Goal: Find specific page/section: Find specific page/section

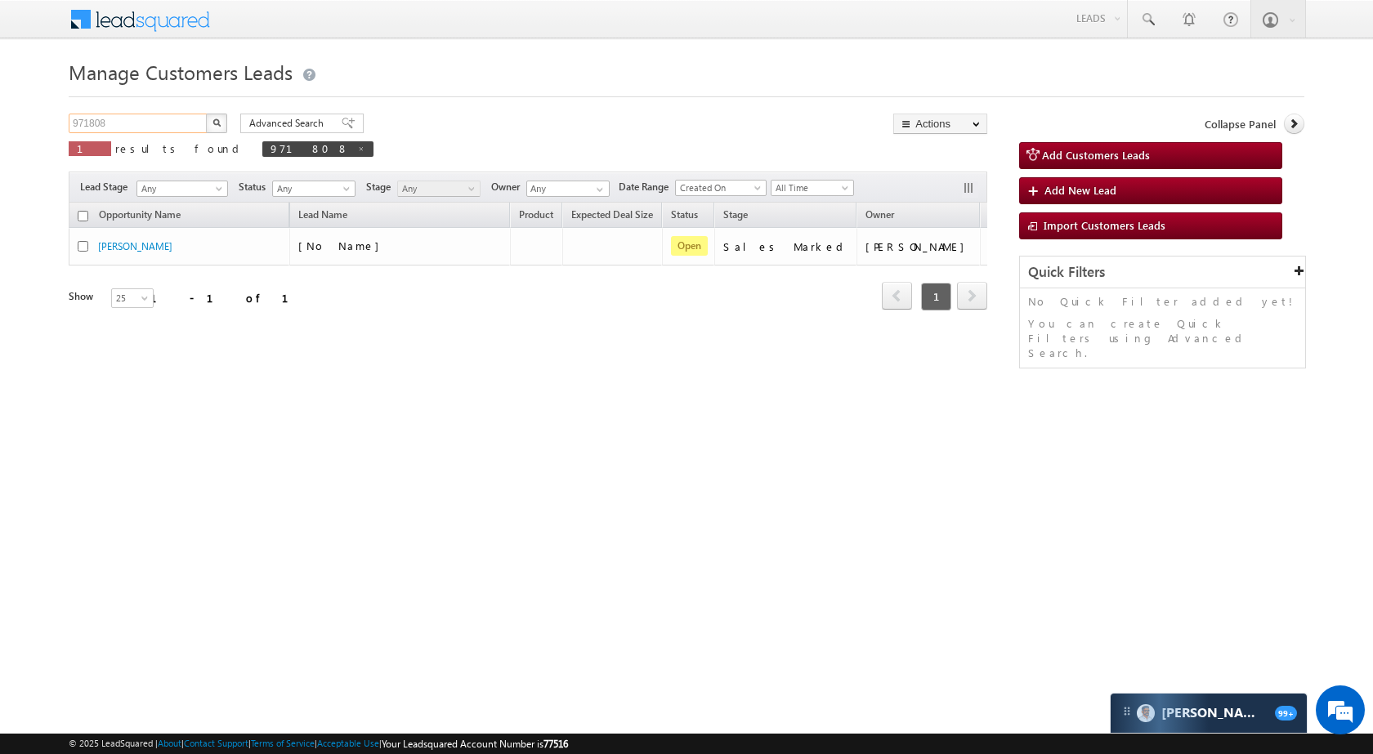
click at [172, 114] on input "971808" at bounding box center [139, 124] width 140 height 20
click at [161, 127] on input "971808" at bounding box center [139, 124] width 140 height 20
paste input "65999"
click at [221, 123] on button "button" at bounding box center [216, 124] width 21 height 20
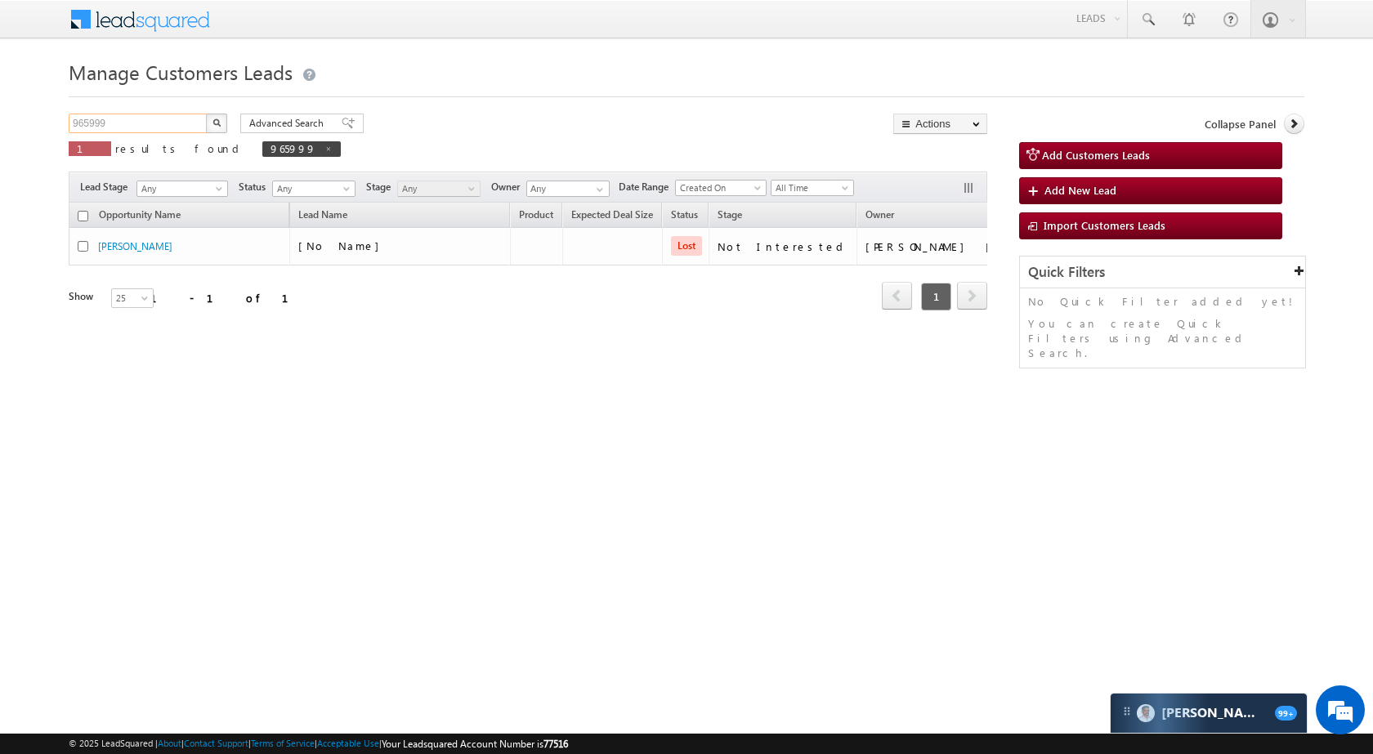
click at [174, 118] on input "965999" at bounding box center [139, 124] width 140 height 20
paste input "51804"
click at [230, 126] on div "Advanced Search Advanced search results" at bounding box center [296, 124] width 136 height 20
click at [216, 125] on img "button" at bounding box center [216, 123] width 8 height 8
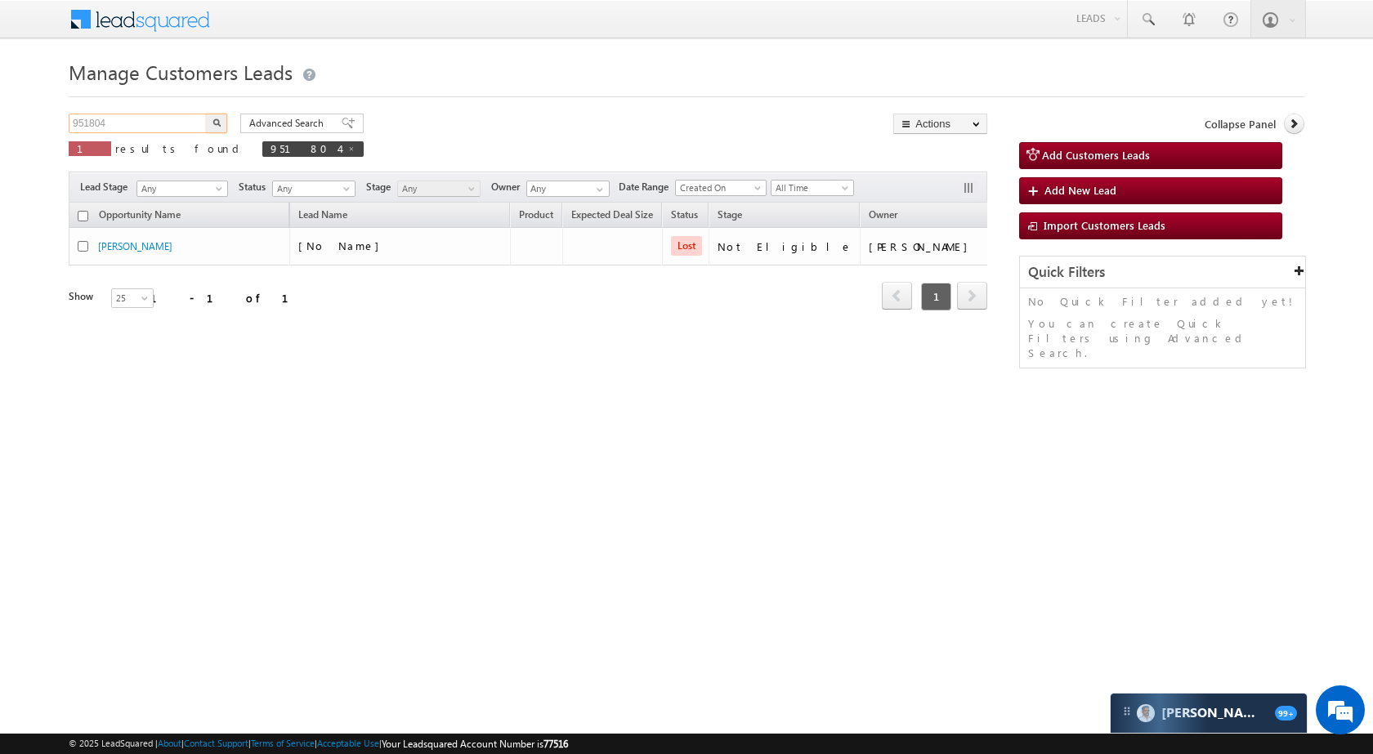
click at [139, 129] on input "951804" at bounding box center [139, 124] width 140 height 20
paste input "832439"
click at [217, 114] on button "button" at bounding box center [216, 124] width 21 height 20
click at [179, 123] on input "832439" at bounding box center [139, 124] width 140 height 20
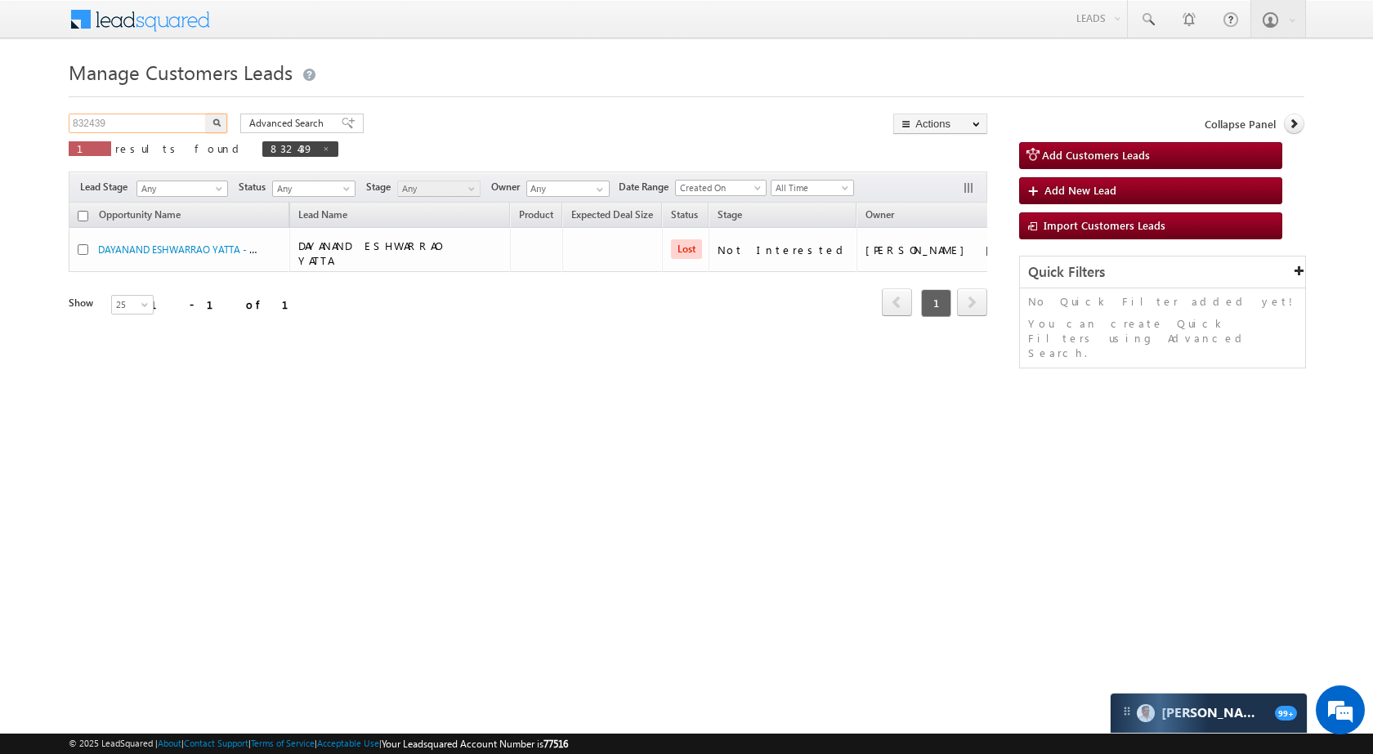
click at [179, 123] on input "832439" at bounding box center [139, 124] width 140 height 20
paste input "70381"
type input "870381"
click at [217, 114] on button "button" at bounding box center [216, 124] width 21 height 20
click at [166, 126] on input "870381" at bounding box center [139, 124] width 140 height 20
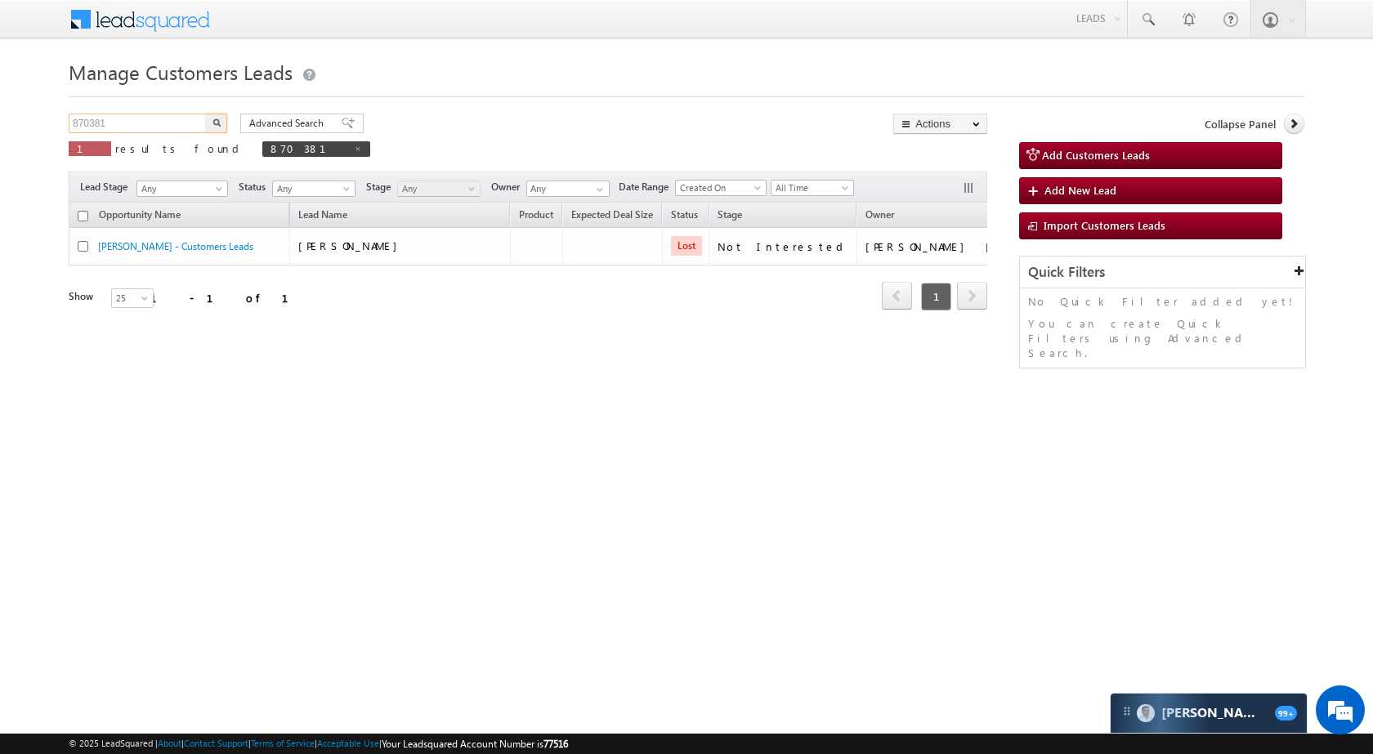
click at [166, 126] on input "870381" at bounding box center [139, 124] width 140 height 20
type input "Ashok"
click at [206, 114] on button "button" at bounding box center [216, 124] width 21 height 20
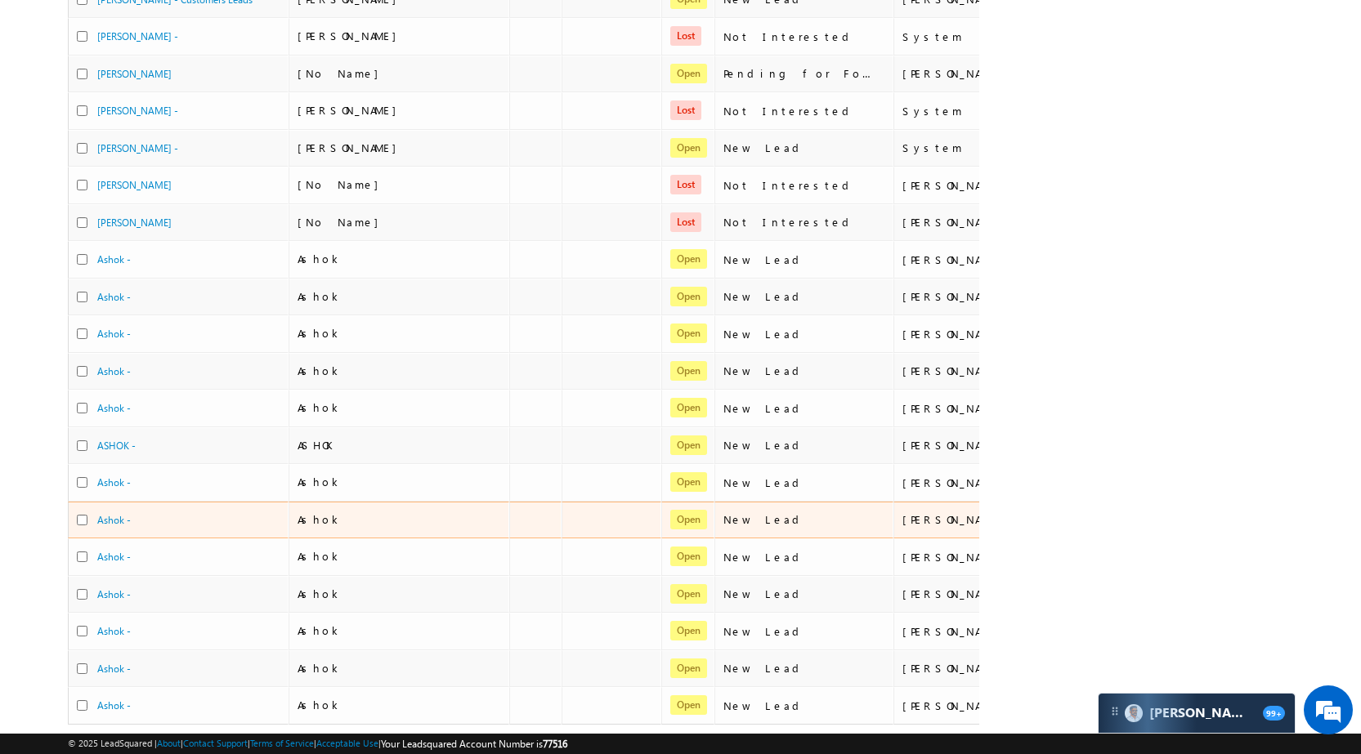
scroll to position [56, 0]
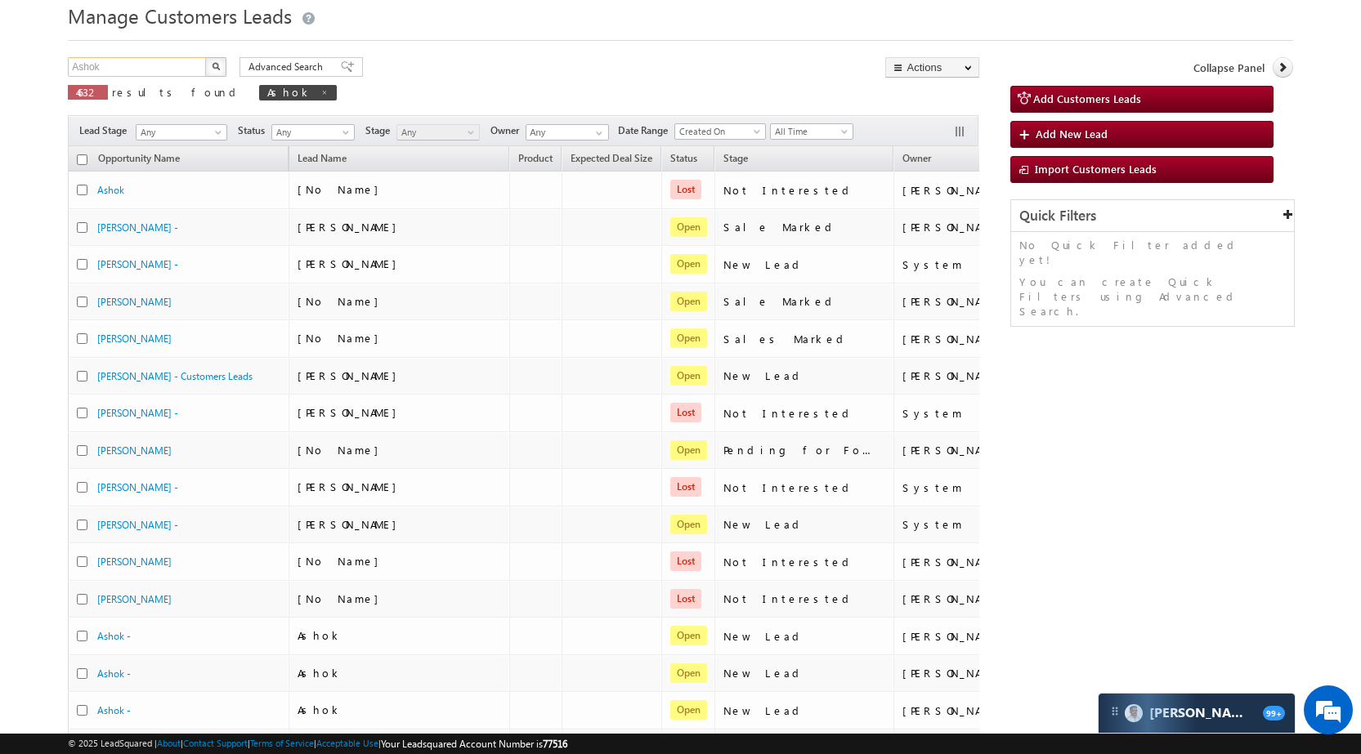
click at [154, 69] on input "Ashok" at bounding box center [138, 67] width 140 height 20
click at [164, 72] on input "Ashok" at bounding box center [138, 67] width 140 height 20
click at [205, 57] on button "button" at bounding box center [215, 67] width 21 height 20
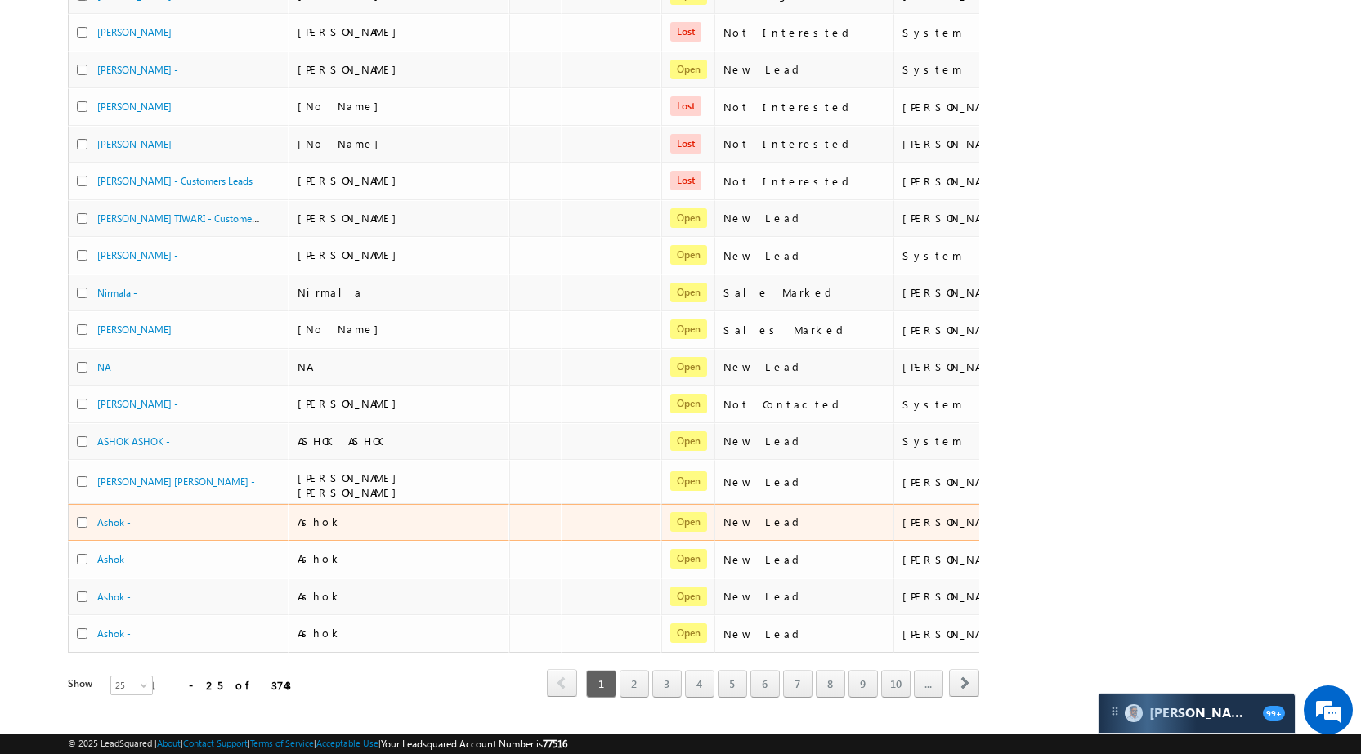
scroll to position [553, 0]
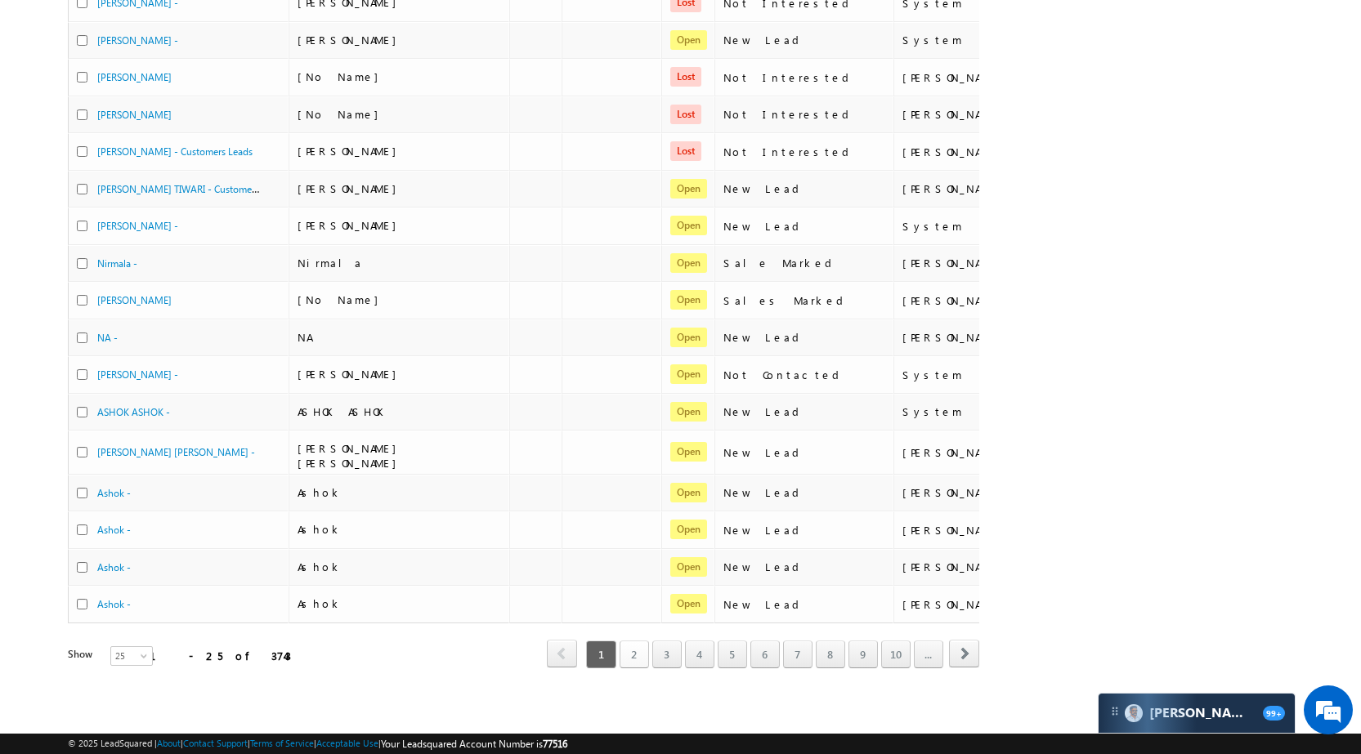
click at [642, 642] on link "2" at bounding box center [633, 655] width 29 height 28
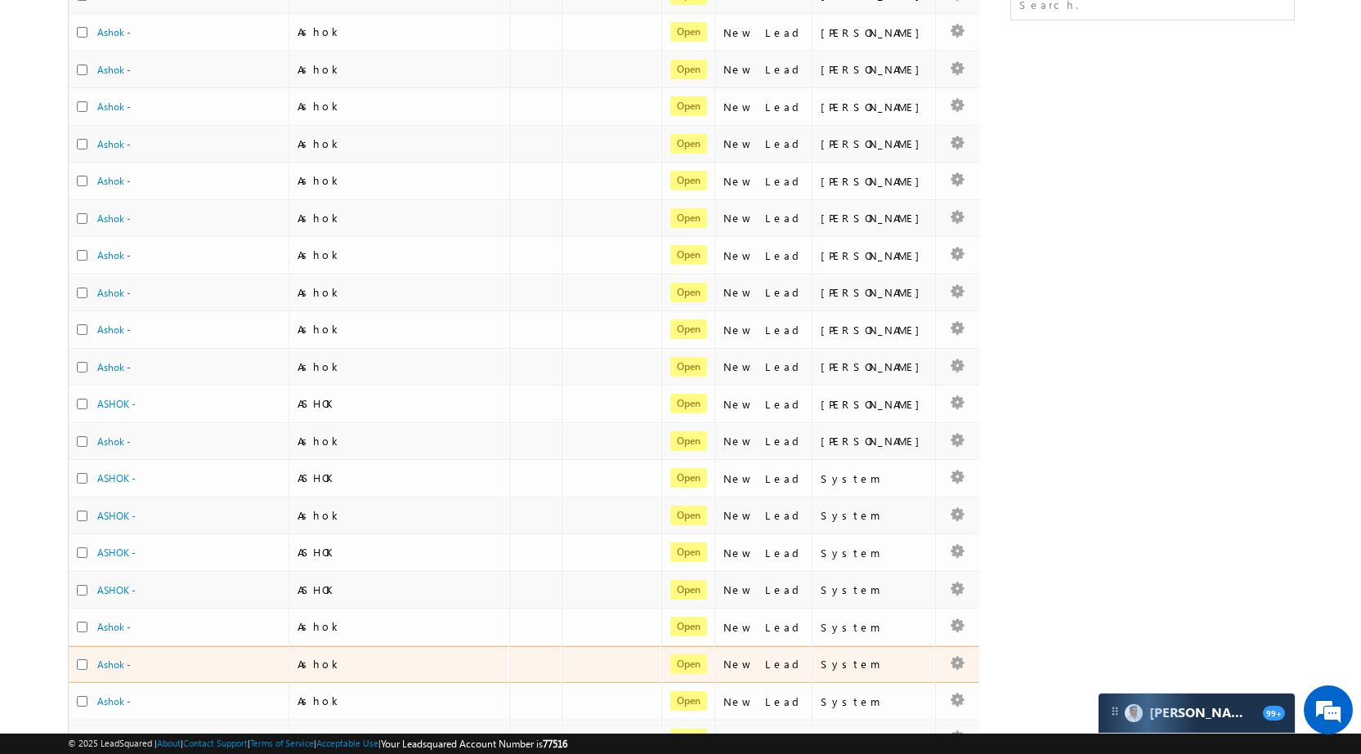
scroll to position [534, 0]
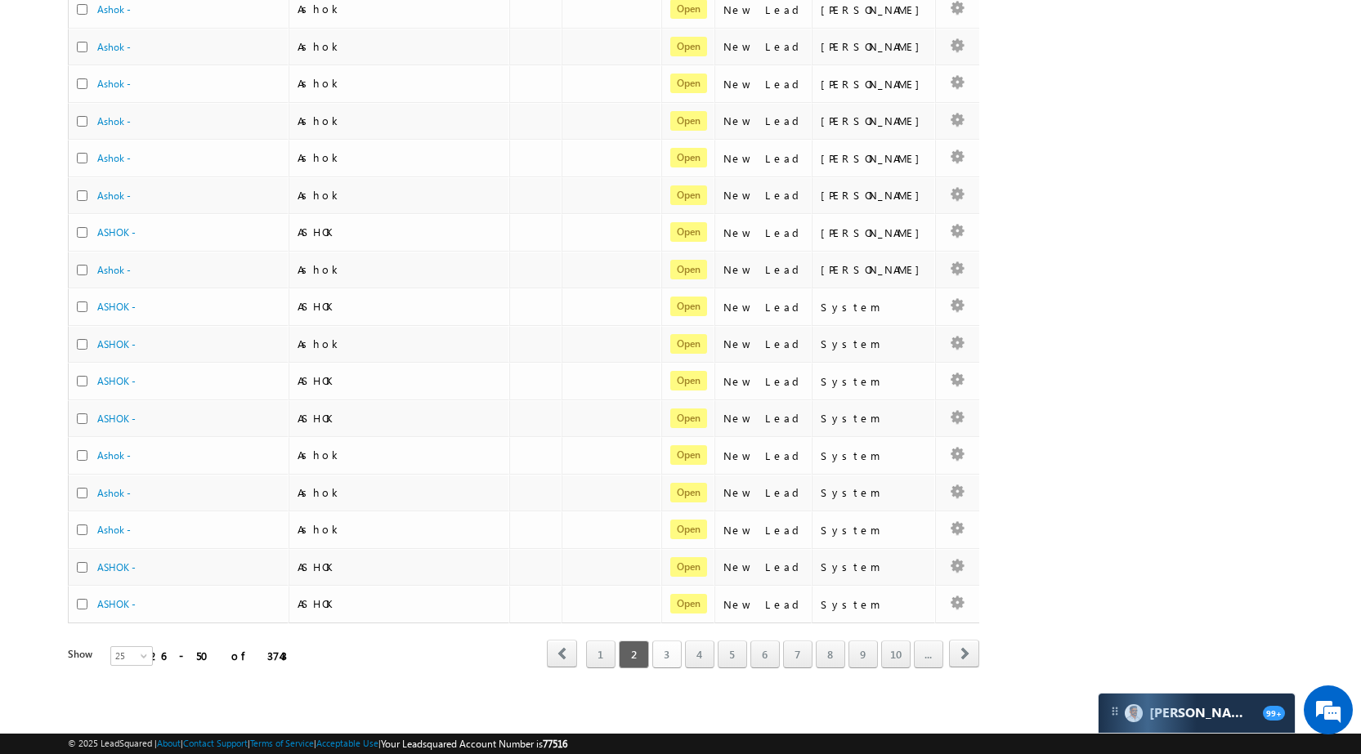
click at [662, 659] on link "3" at bounding box center [666, 655] width 29 height 28
click at [692, 642] on link "4" at bounding box center [699, 655] width 29 height 28
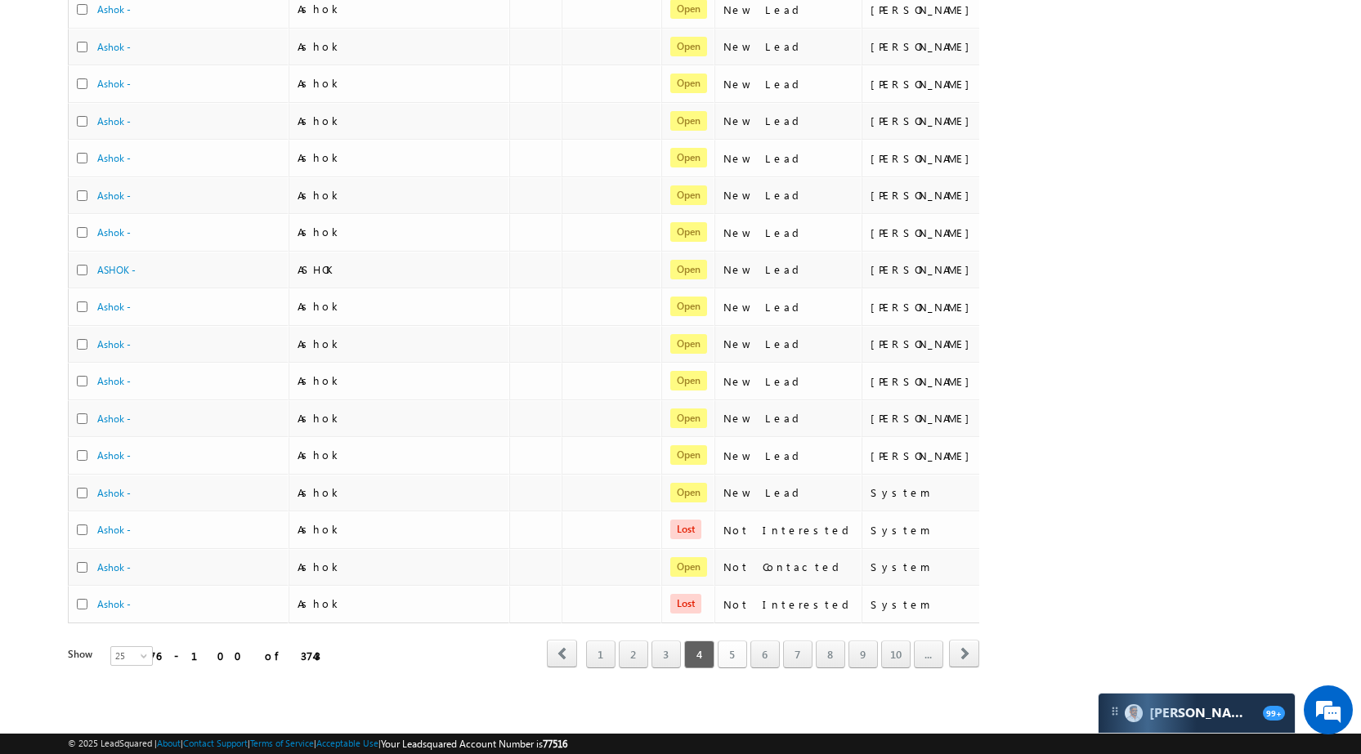
click at [740, 645] on link "5" at bounding box center [732, 655] width 29 height 28
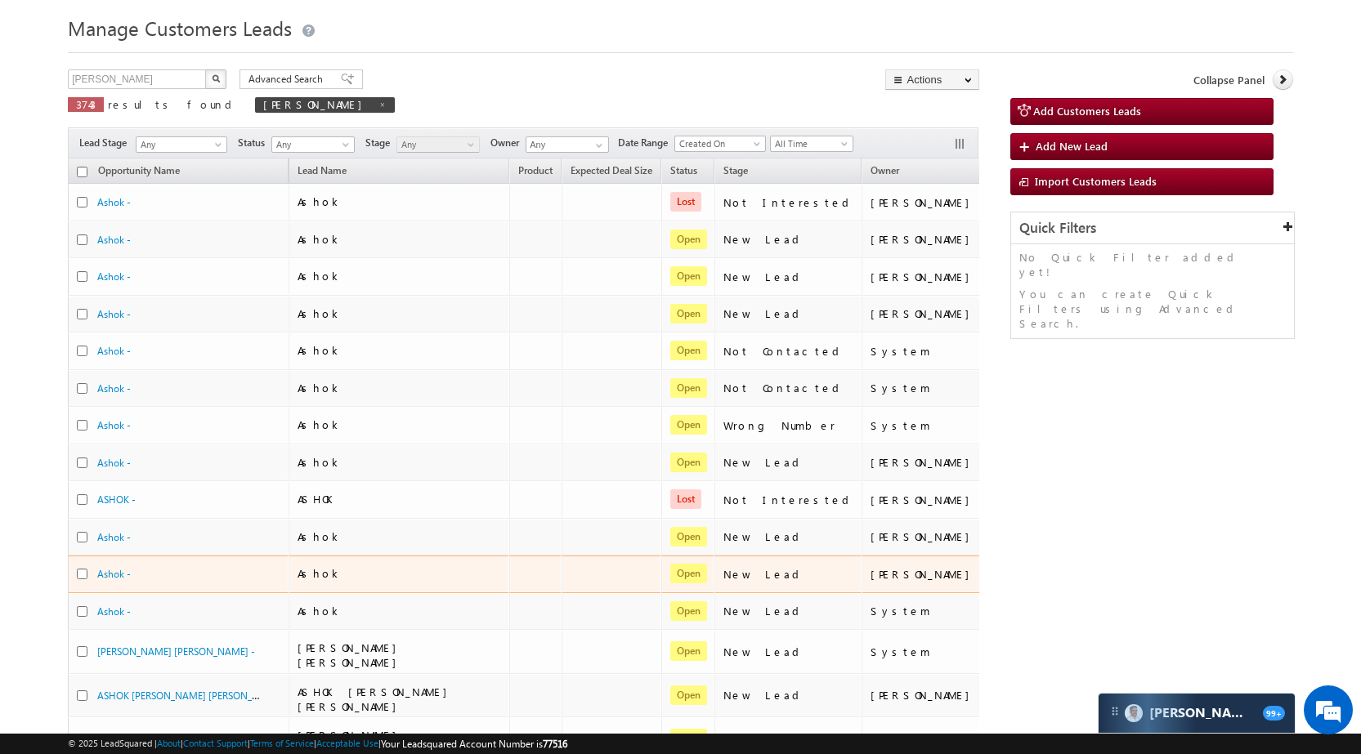
scroll to position [560, 0]
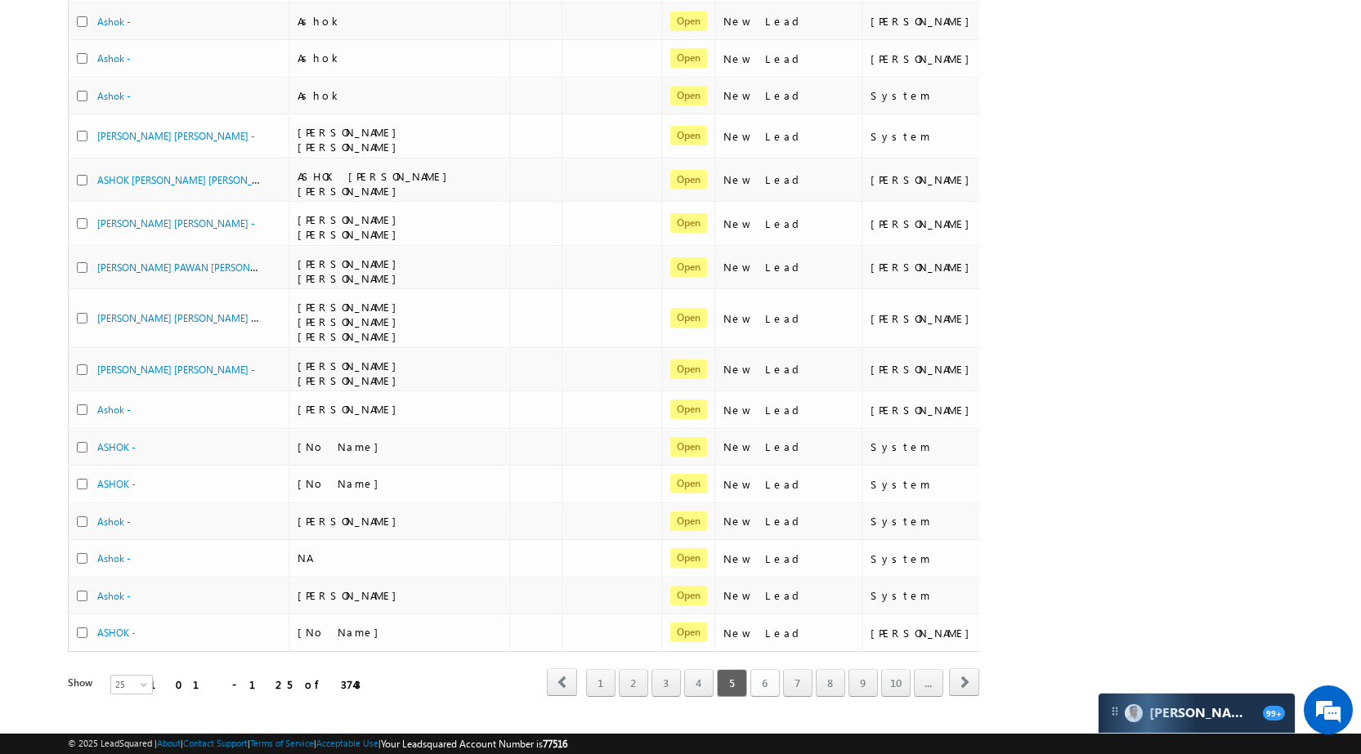
click at [755, 669] on link "6" at bounding box center [764, 683] width 29 height 28
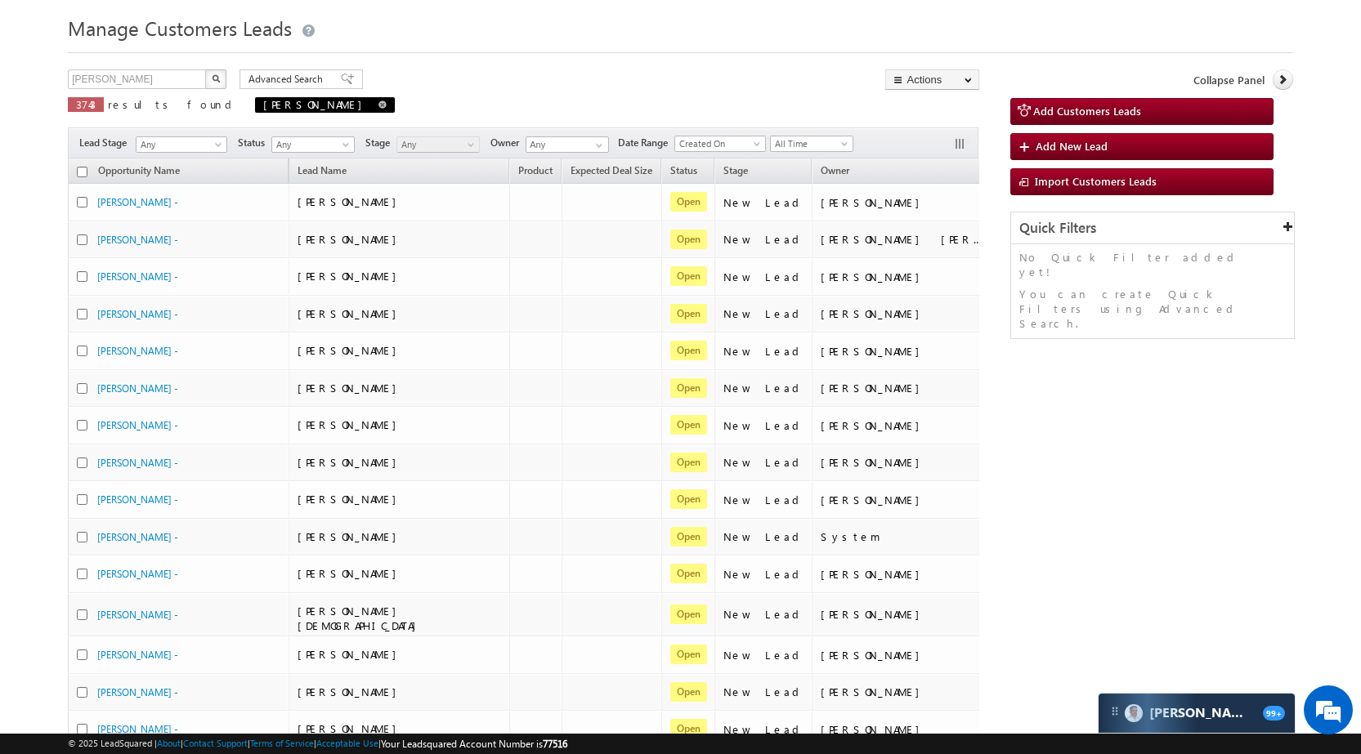
scroll to position [0, 0]
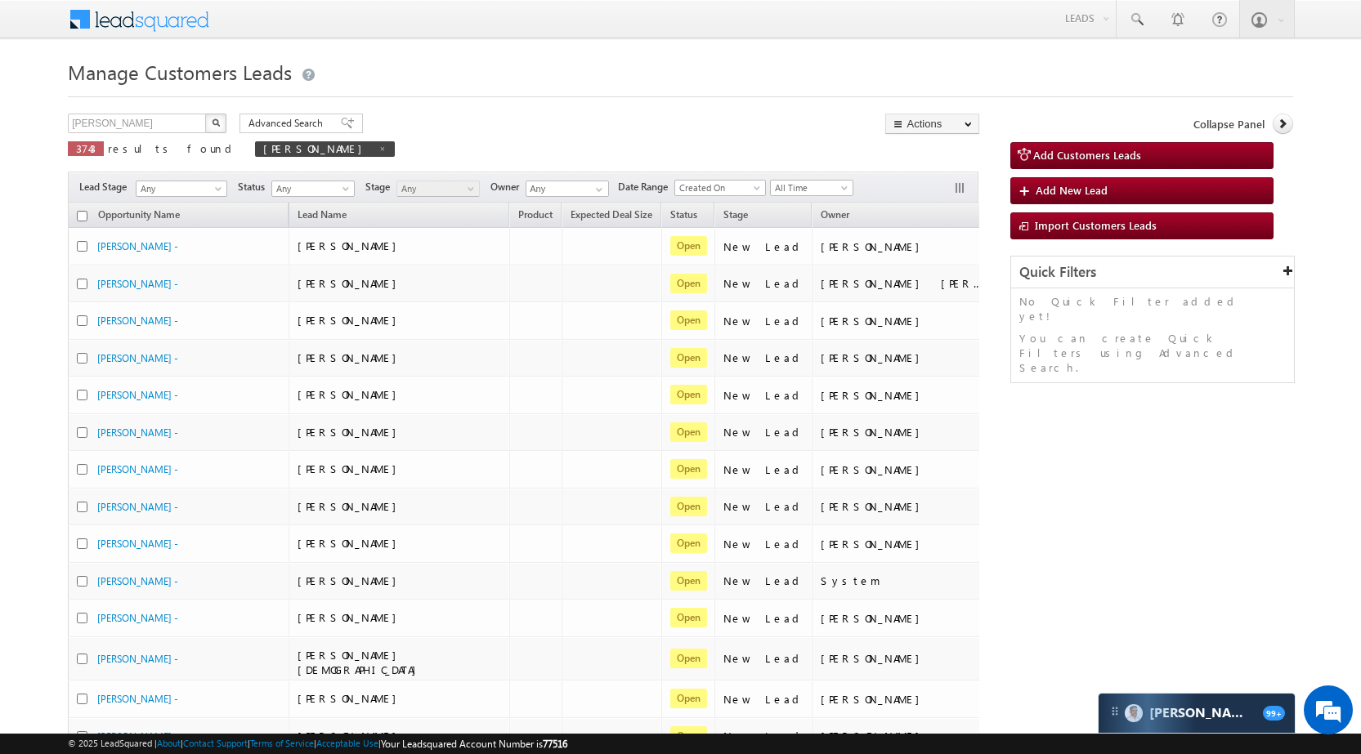
click at [186, 113] on div "Manage Customers Leads [PERSON_NAME] X 3743 results found [PERSON_NAME] Advance…" at bounding box center [680, 655] width 1225 height 1200
click at [181, 123] on input "[PERSON_NAME]" at bounding box center [138, 124] width 140 height 20
paste input "[PERSON_NAME]"
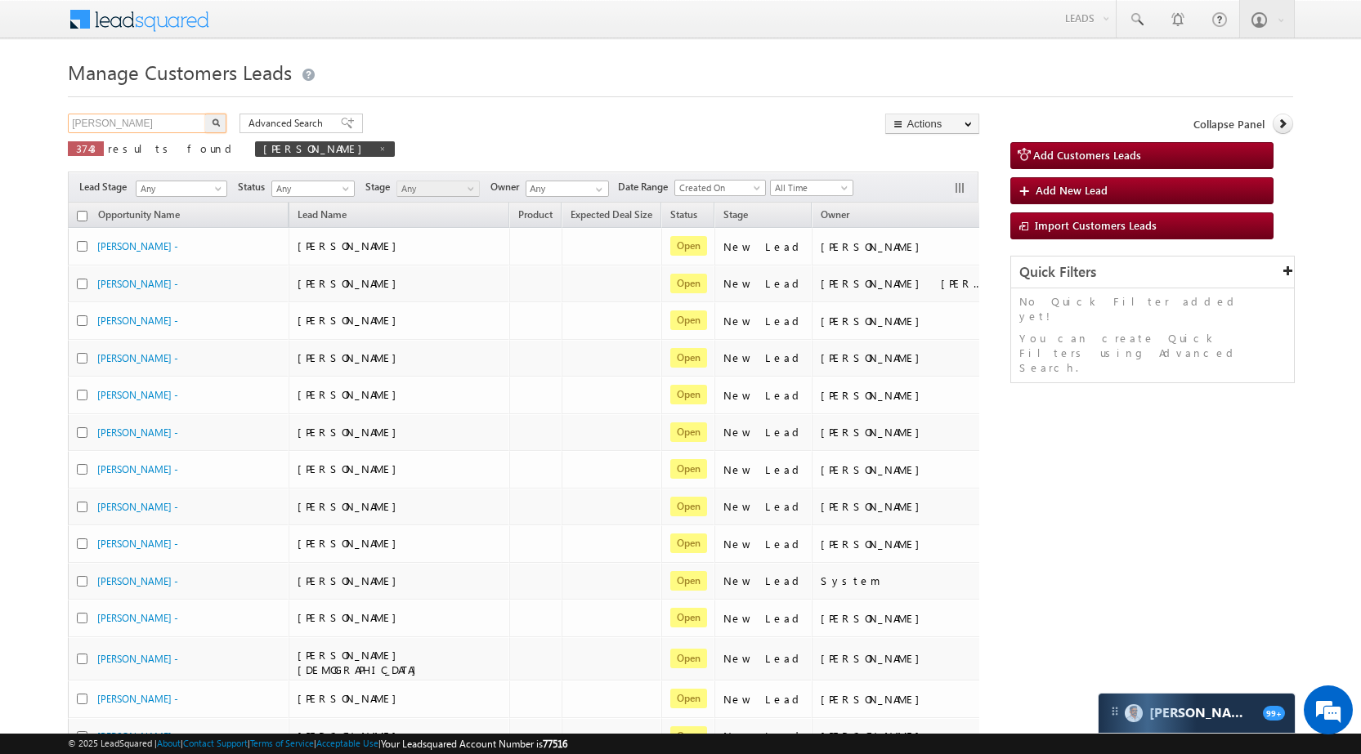
type input "[PERSON_NAME]"
click at [209, 123] on button "button" at bounding box center [215, 124] width 21 height 20
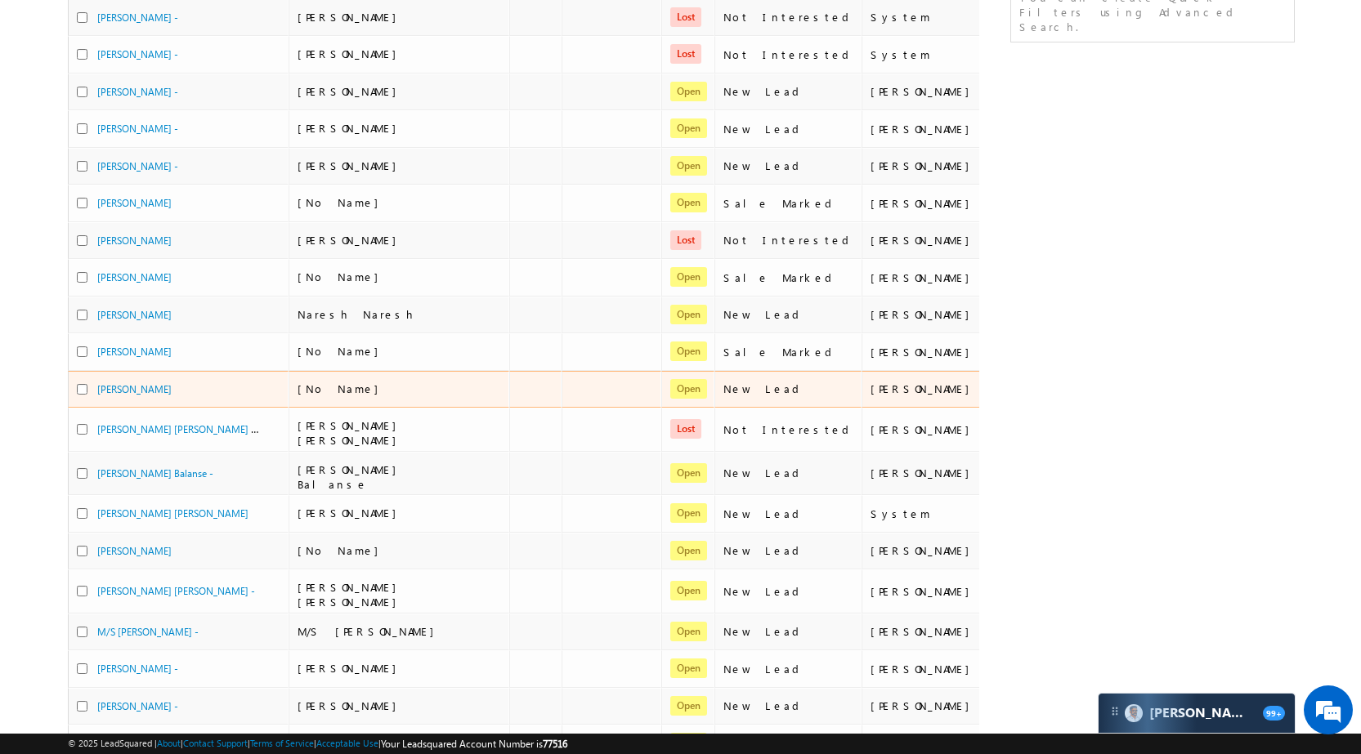
scroll to position [63, 0]
